Goal: Answer question/provide support

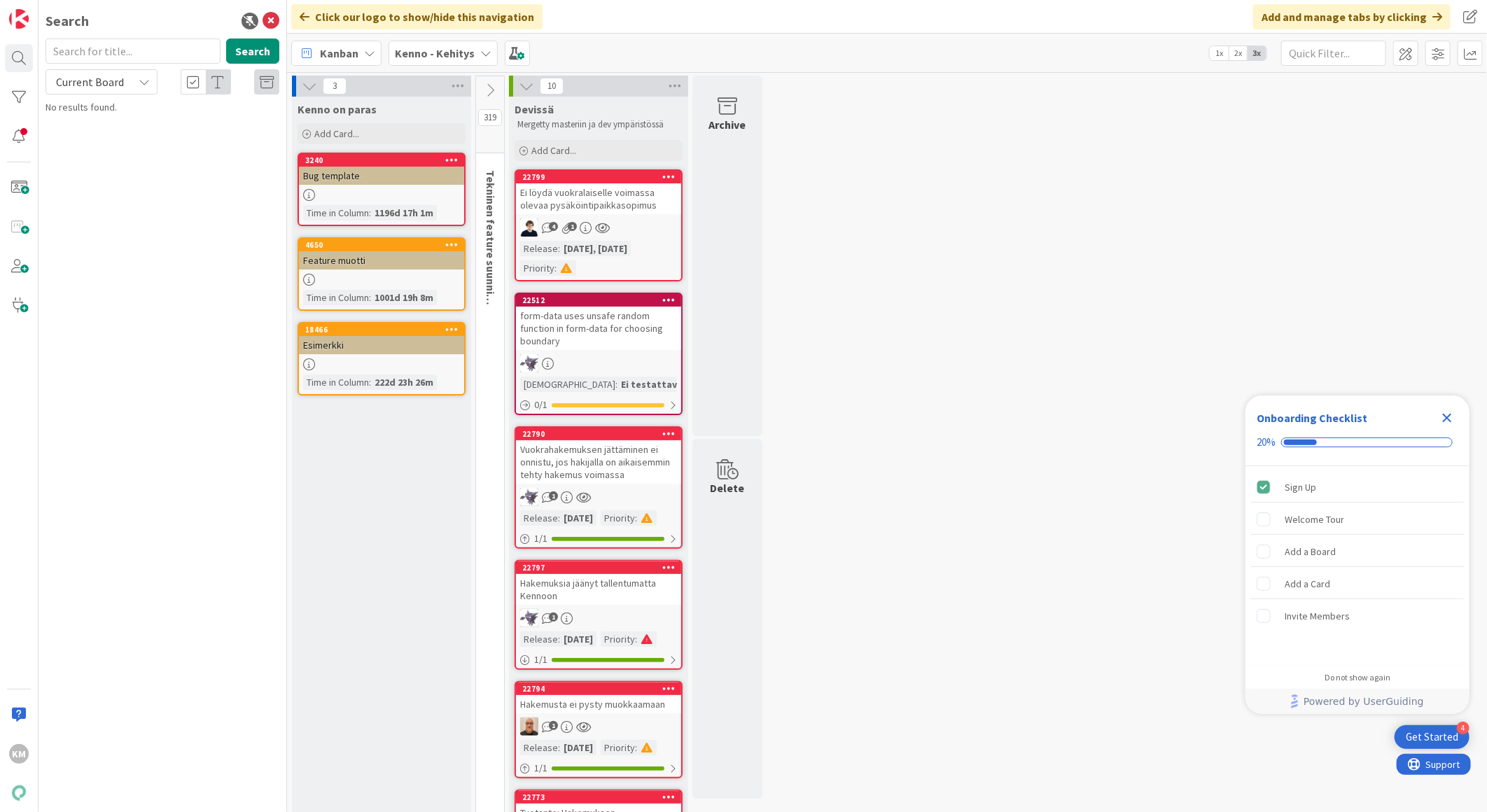
click at [482, 53] on icon at bounding box center [485, 53] width 11 height 11
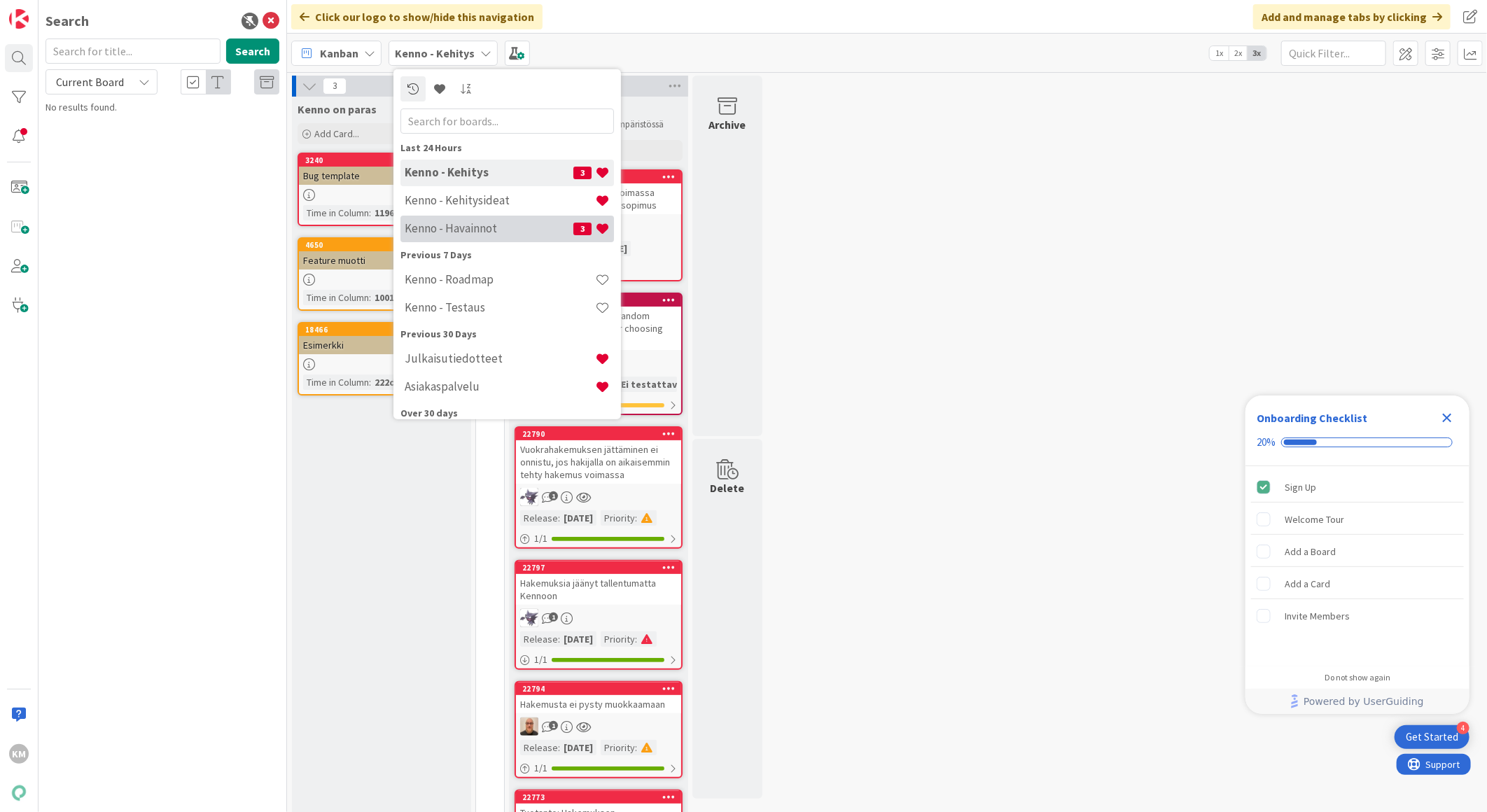
click at [467, 224] on h4 "Kenno - Havainnot" at bounding box center [489, 228] width 169 height 14
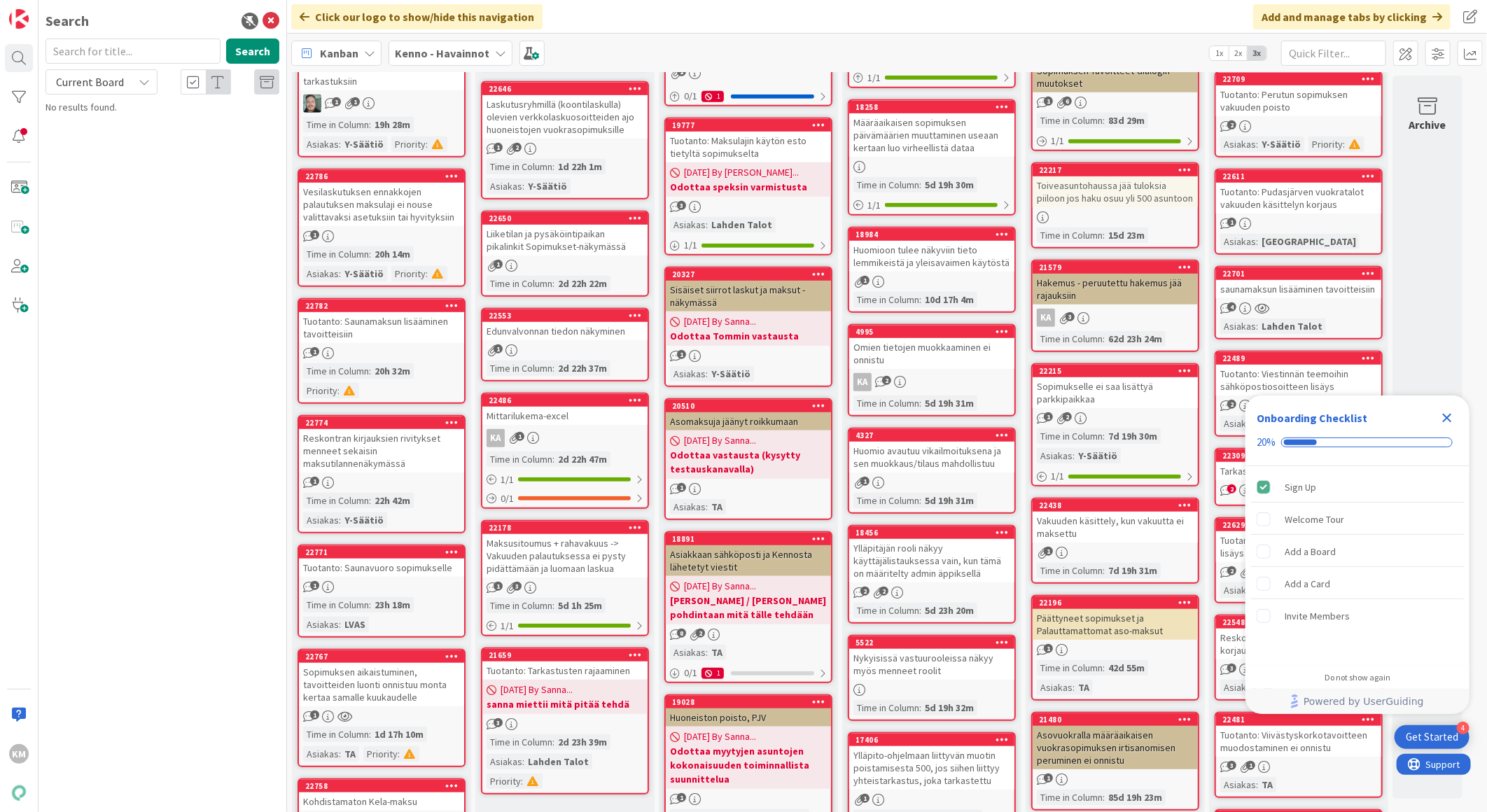
scroll to position [466, 0]
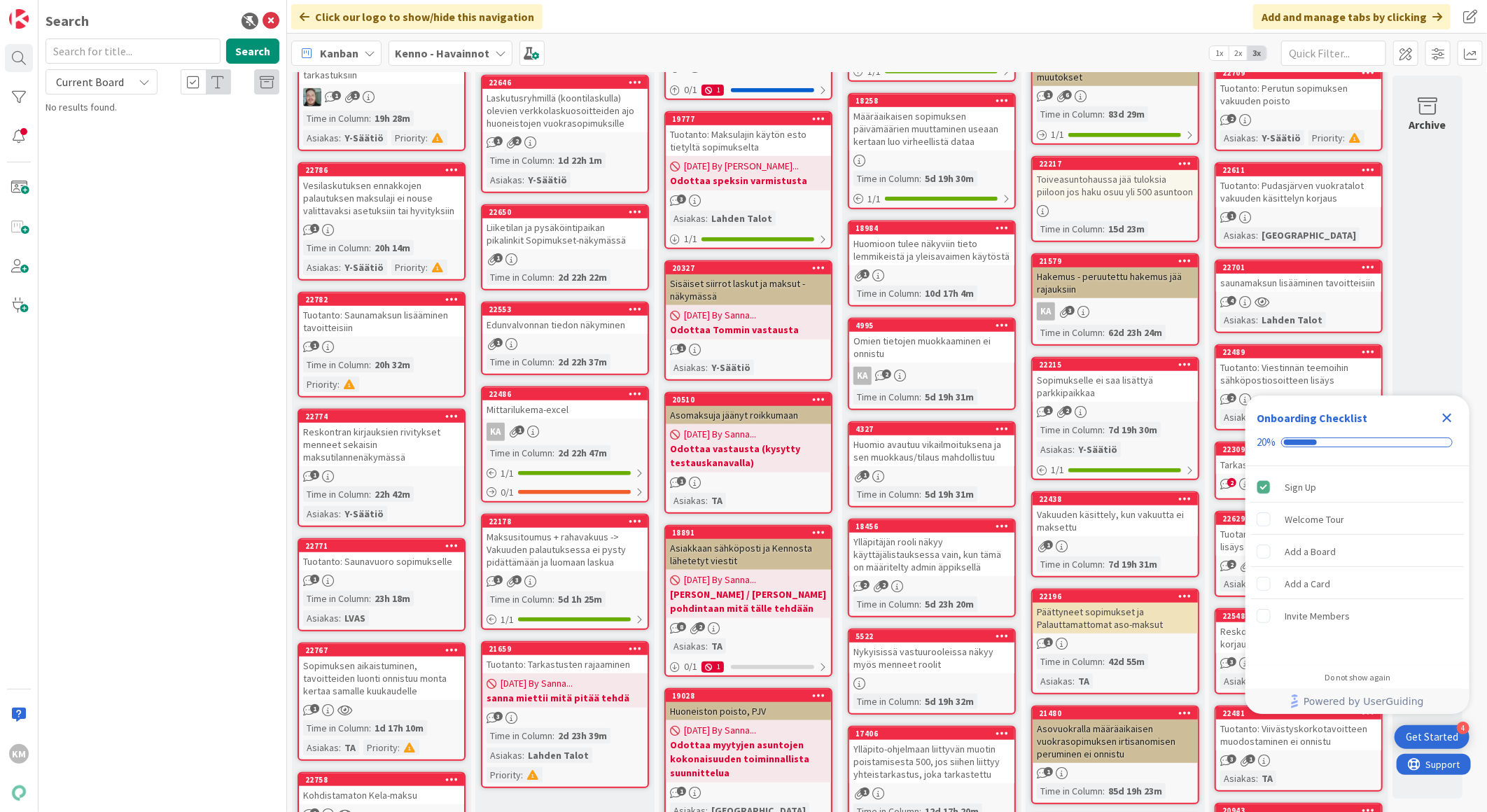
click at [388, 446] on div "Reskontran kirjauksien rivitykset menneet sekaisin maksutilannenäkymässä" at bounding box center [382, 445] width 165 height 44
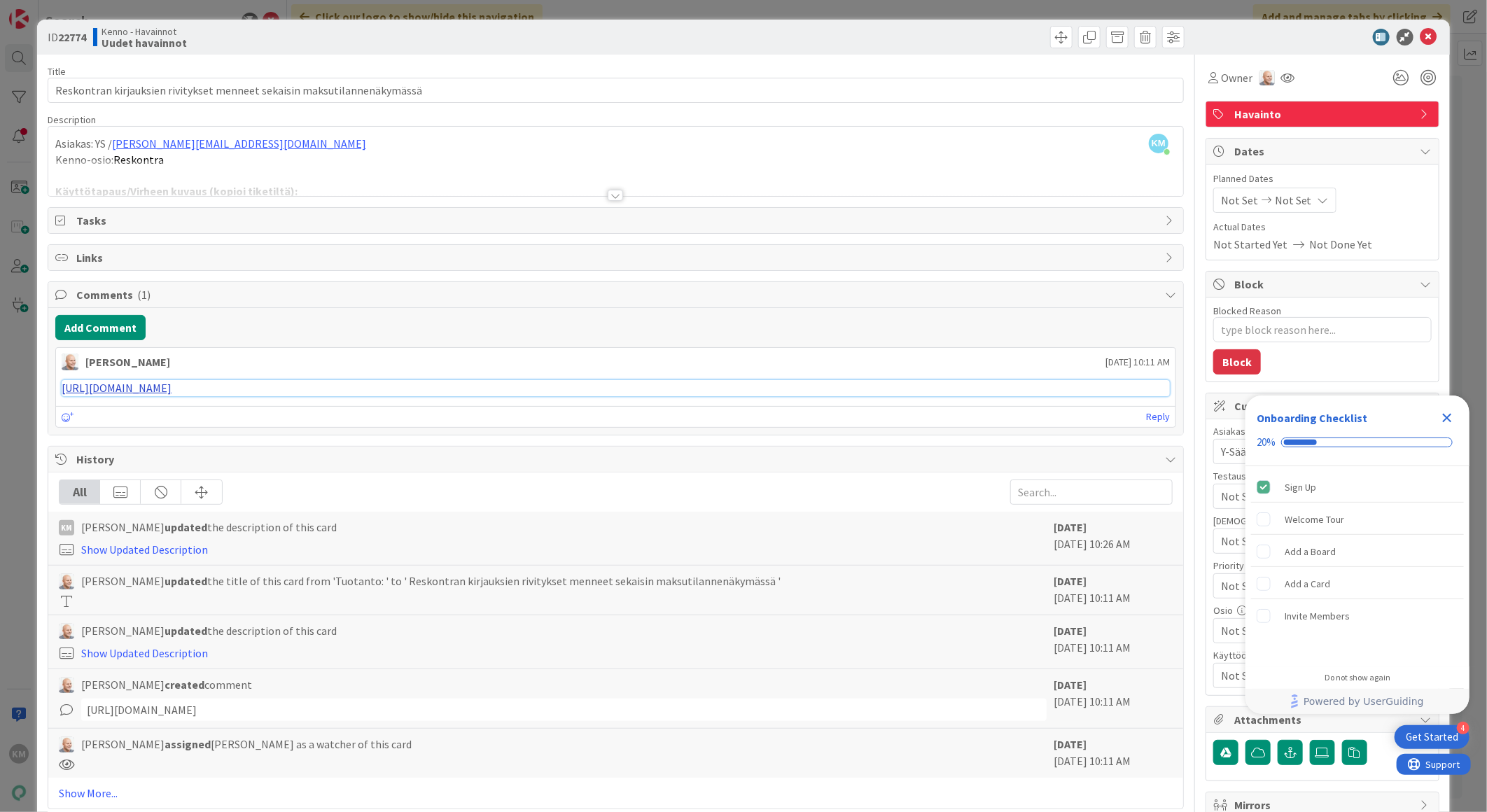
click at [171, 391] on link "[URL][DOMAIN_NAME]" at bounding box center [116, 387] width 110 height 14
click at [131, 328] on button "Add Comment" at bounding box center [101, 328] width 91 height 25
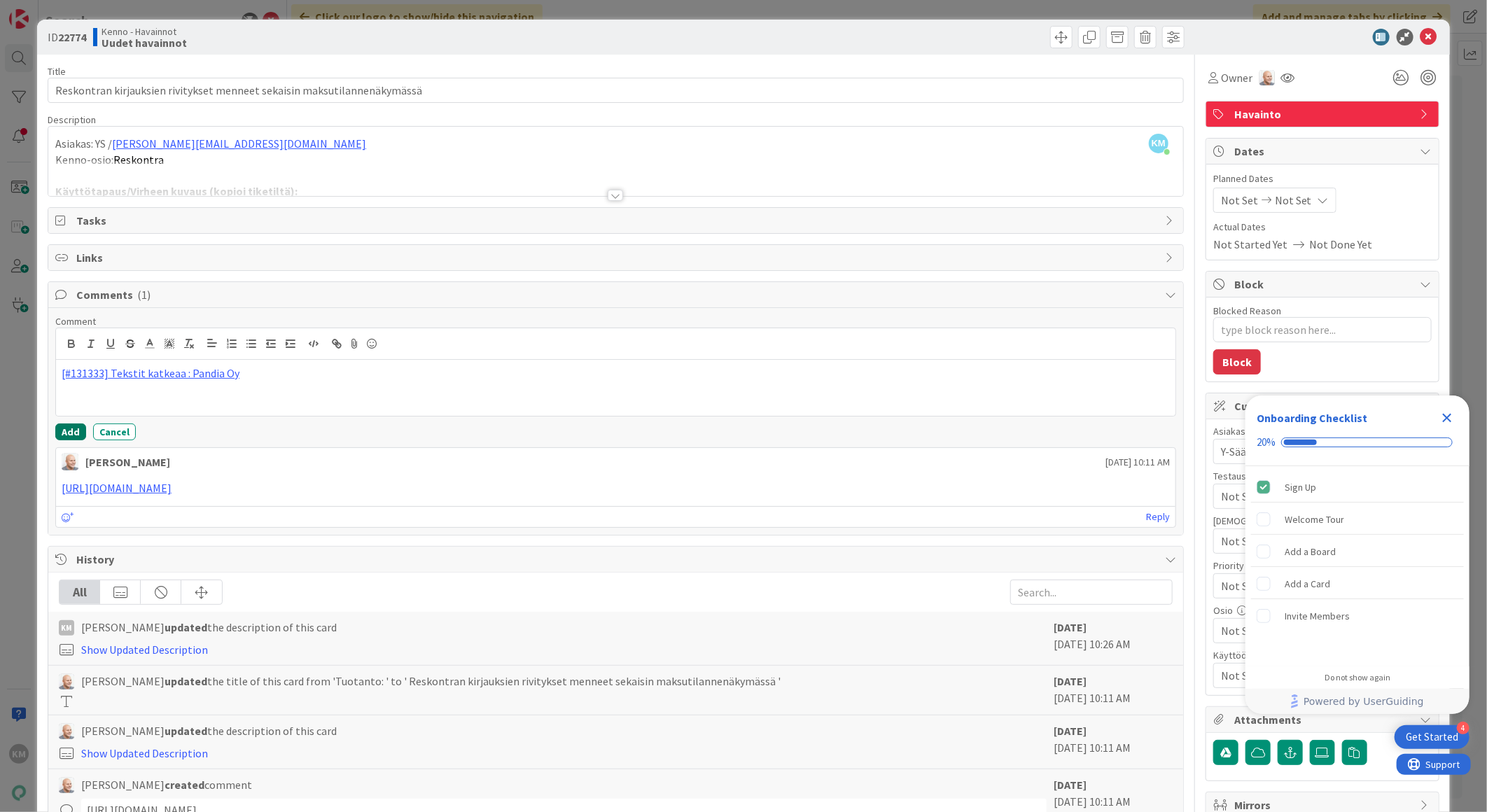
click at [72, 426] on button "Add" at bounding box center [71, 432] width 31 height 17
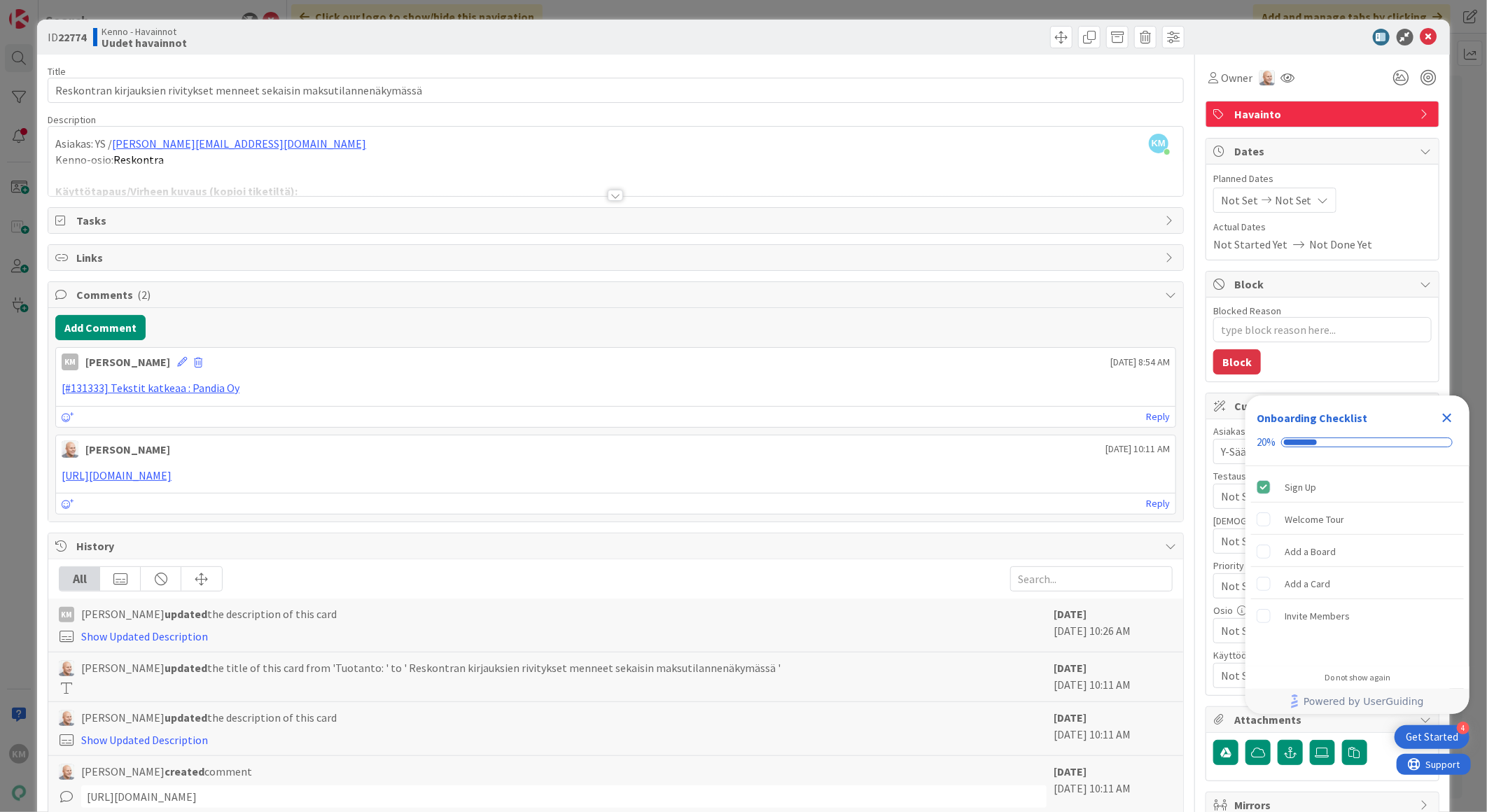
click at [70, 33] on b "22774" at bounding box center [72, 36] width 28 height 14
copy b "22774"
click at [1281, 73] on icon at bounding box center [1287, 77] width 14 height 11
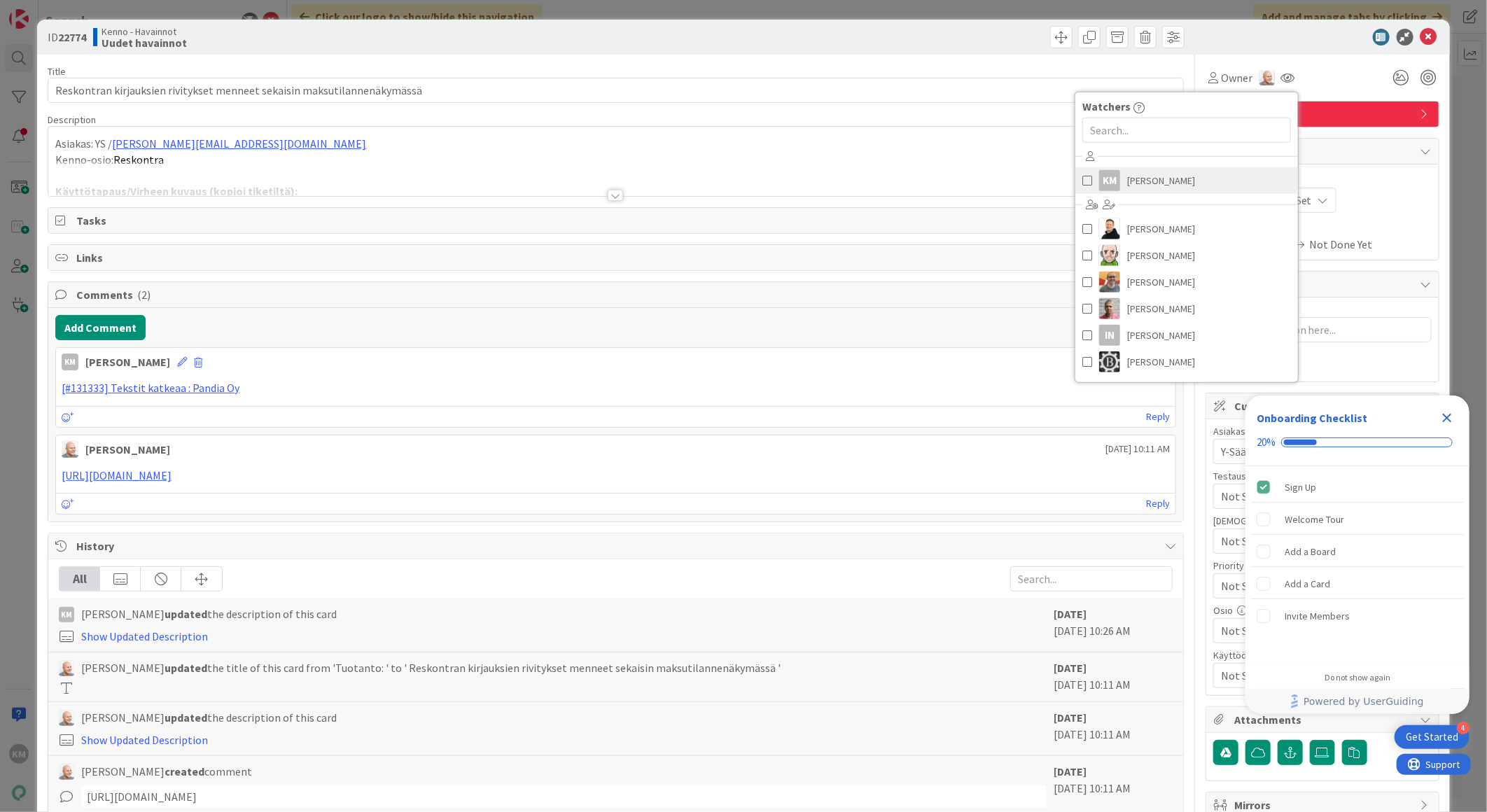
click at [1179, 181] on link "KM [PERSON_NAME]" at bounding box center [1186, 180] width 222 height 26
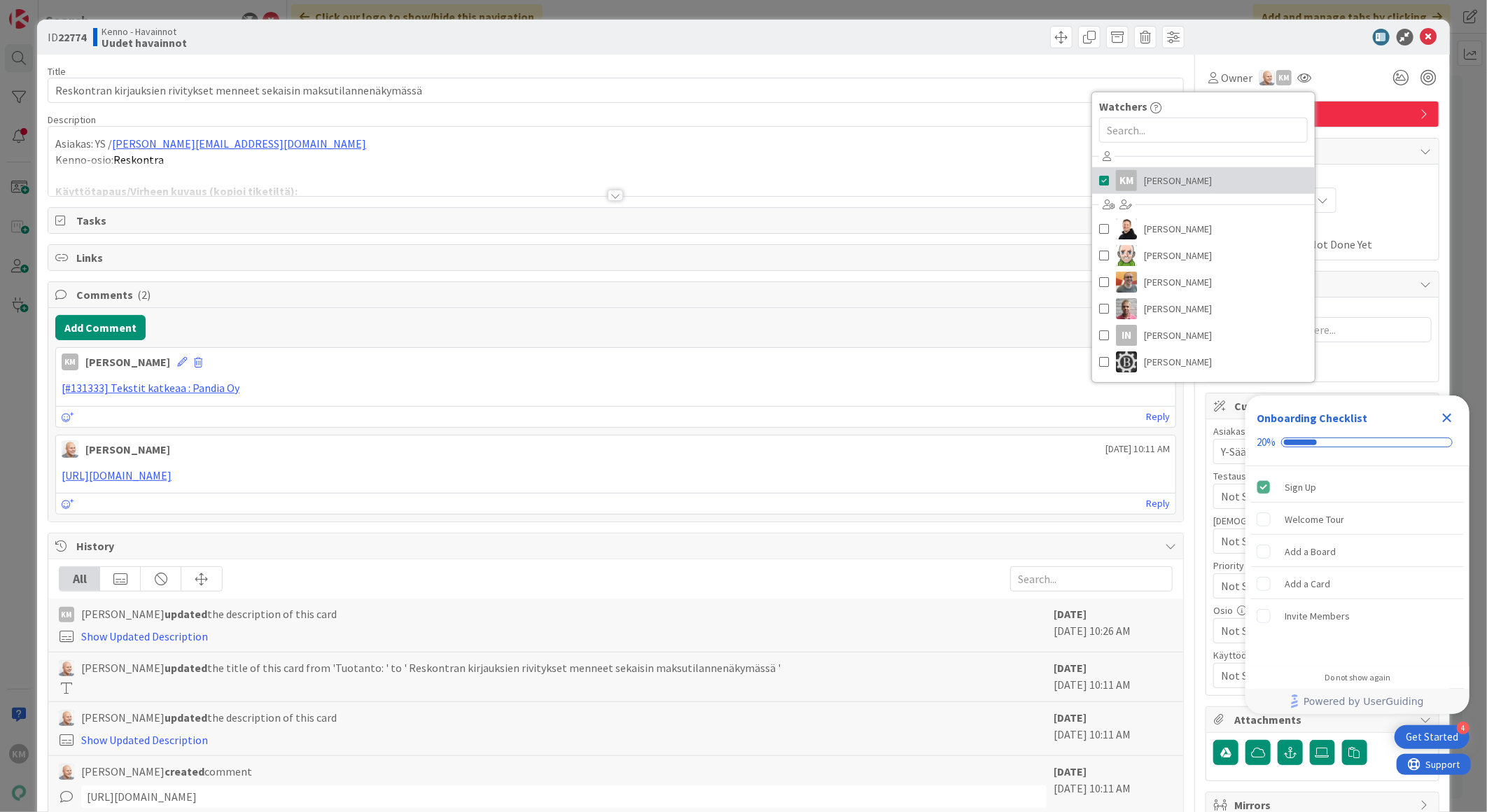
type textarea "x"
click at [1335, 74] on div "Owner KM Watchers KM [PERSON_NAME] [PERSON_NAME] [PERSON_NAME] [PERSON_NAME] [P…" at bounding box center [1323, 78] width 234 height 25
